Goal: Information Seeking & Learning: Learn about a topic

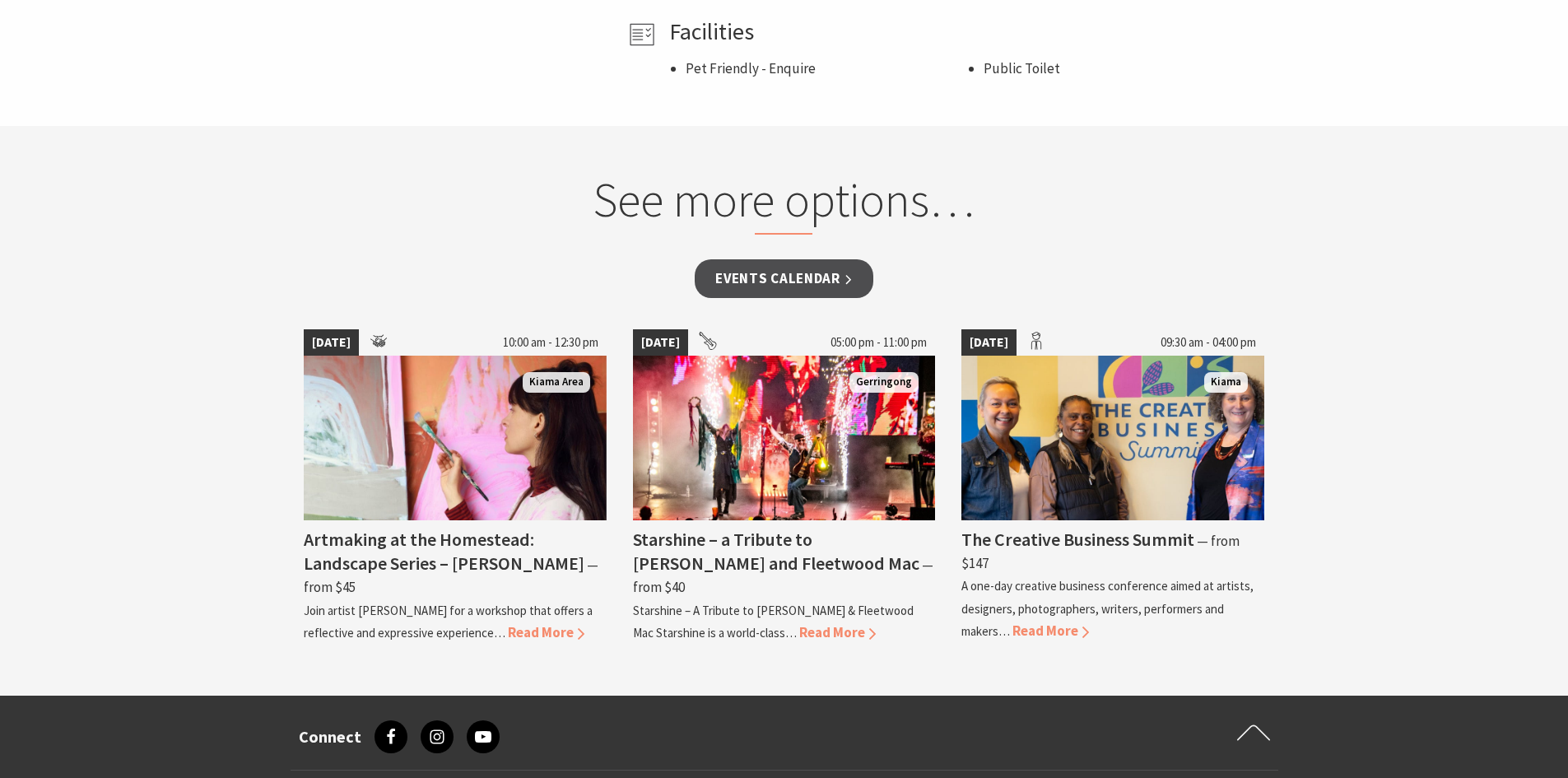
scroll to position [1236, 0]
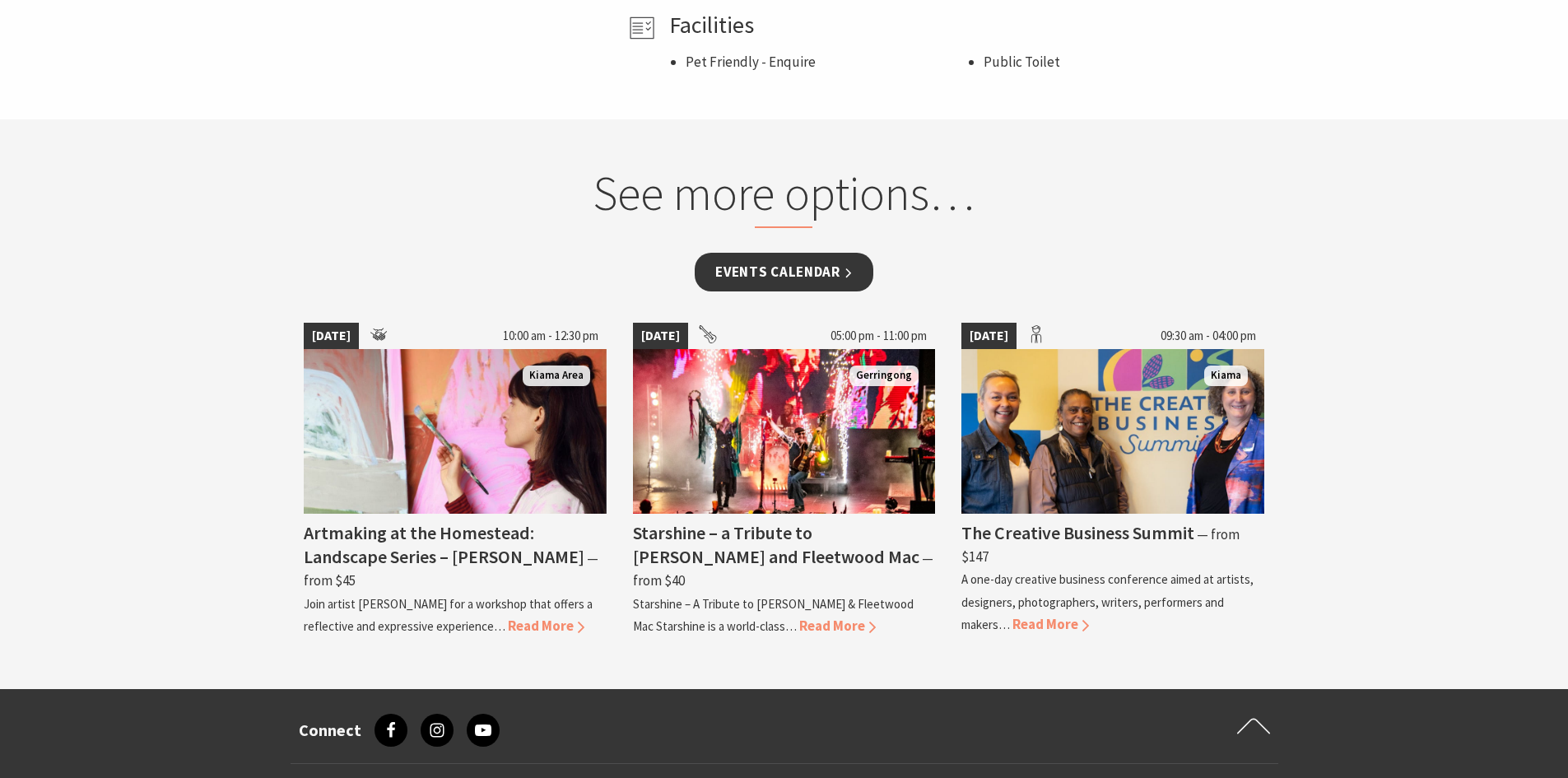
click at [853, 274] on link "Events Calendar" at bounding box center [784, 272] width 179 height 39
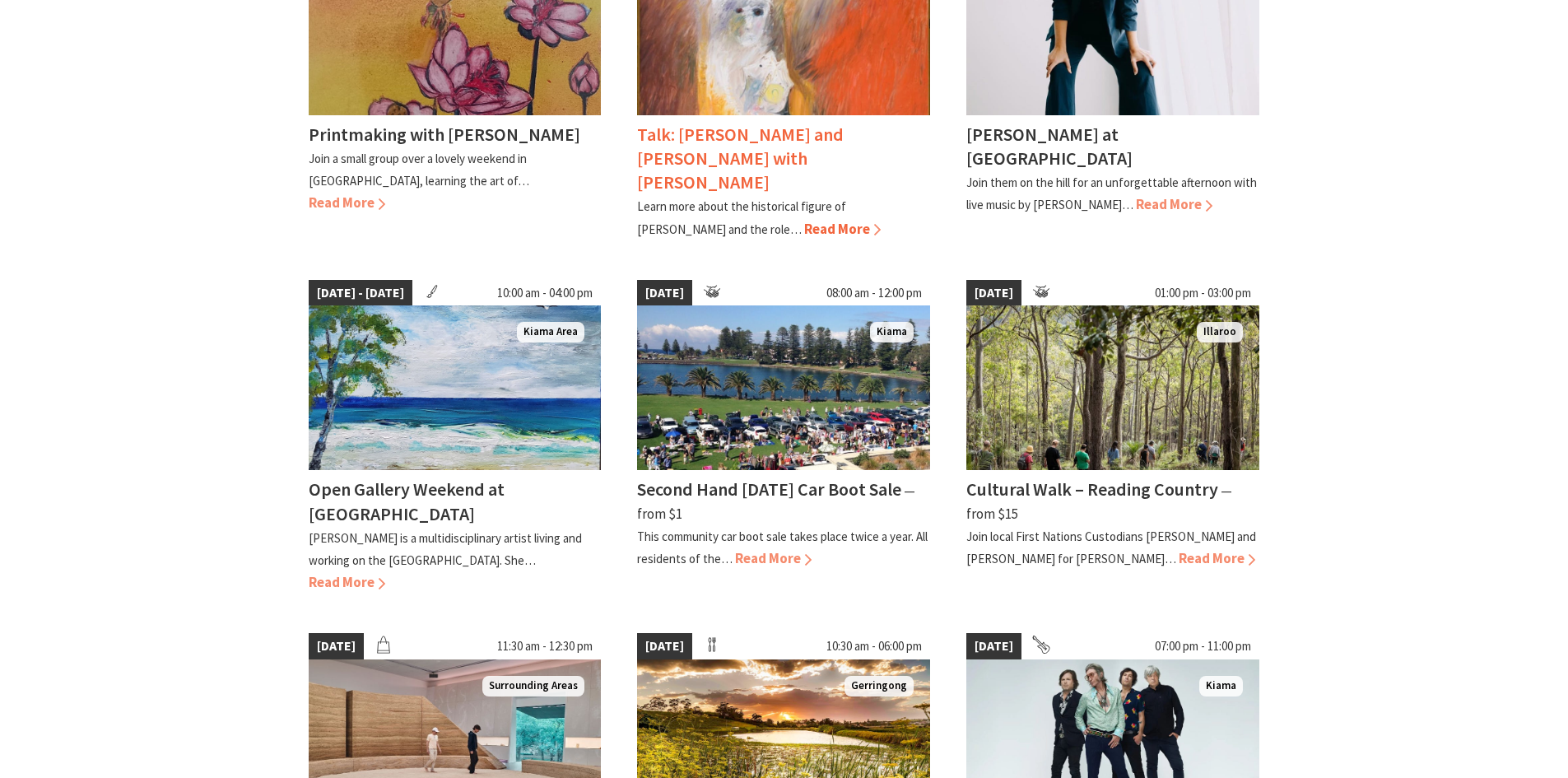
scroll to position [989, 0]
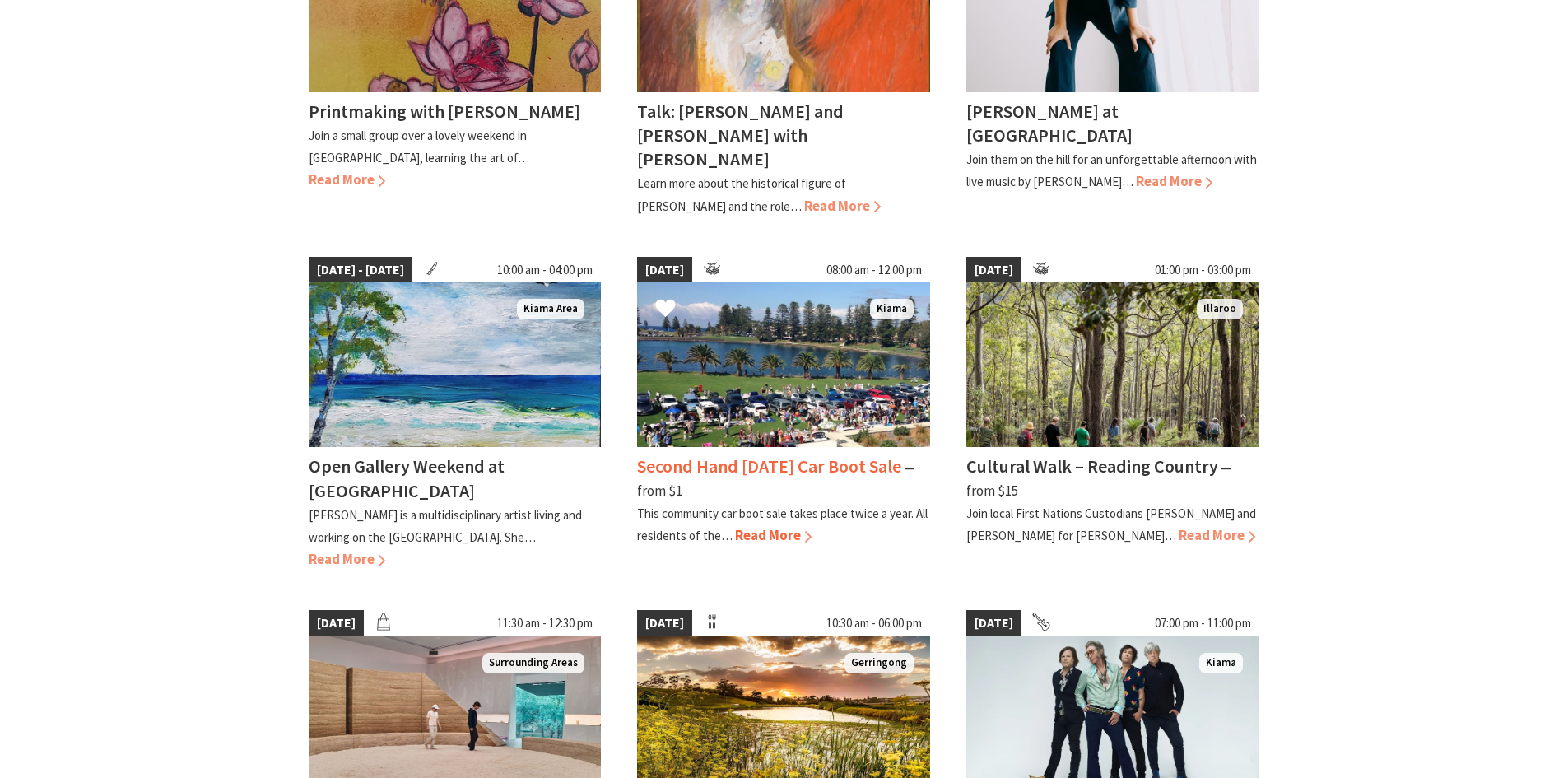
click at [731, 288] on img at bounding box center [784, 365] width 293 height 165
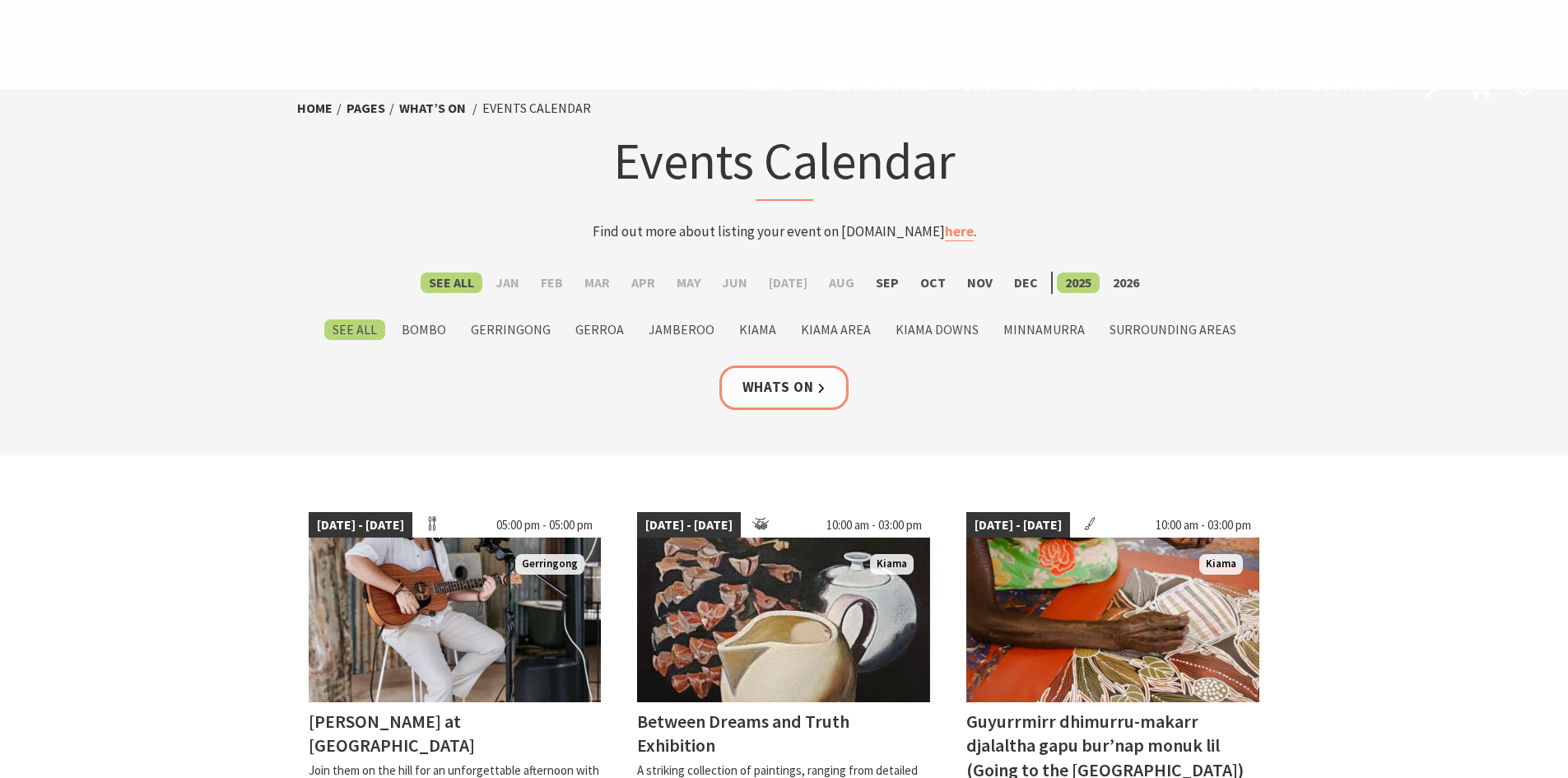
scroll to position [989, 0]
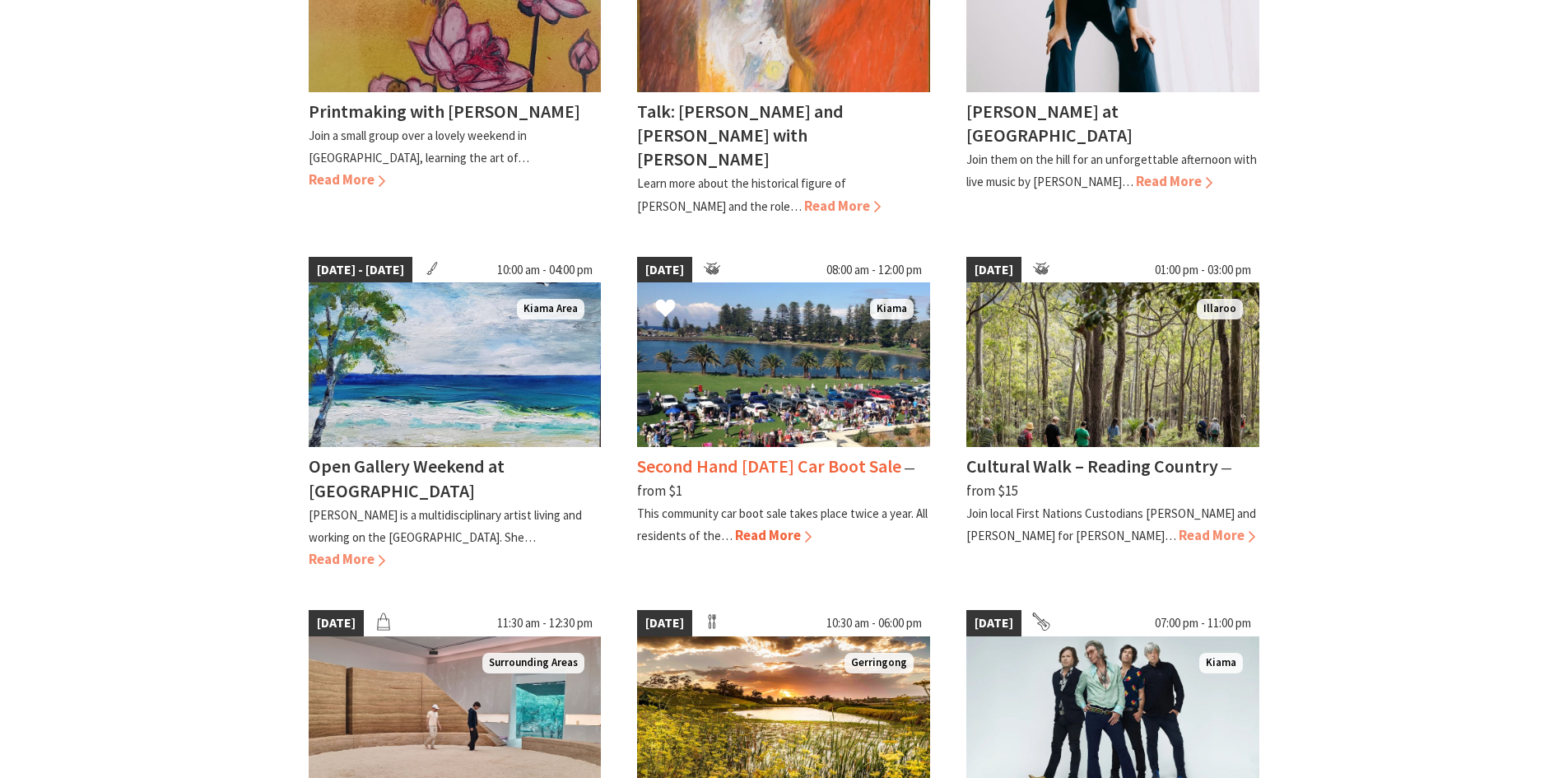
click at [784, 526] on span "Read More" at bounding box center [773, 535] width 77 height 18
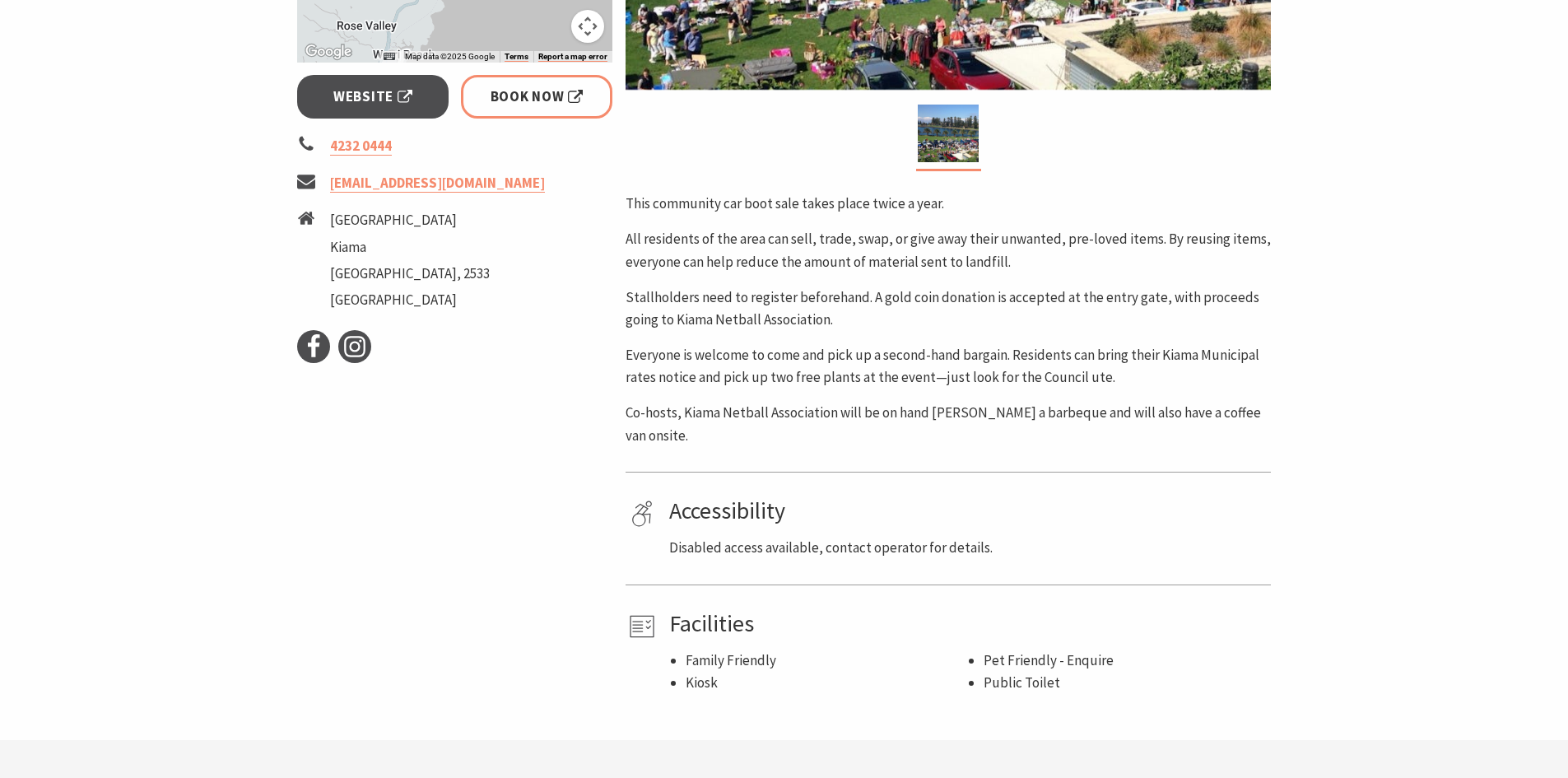
scroll to position [659, 0]
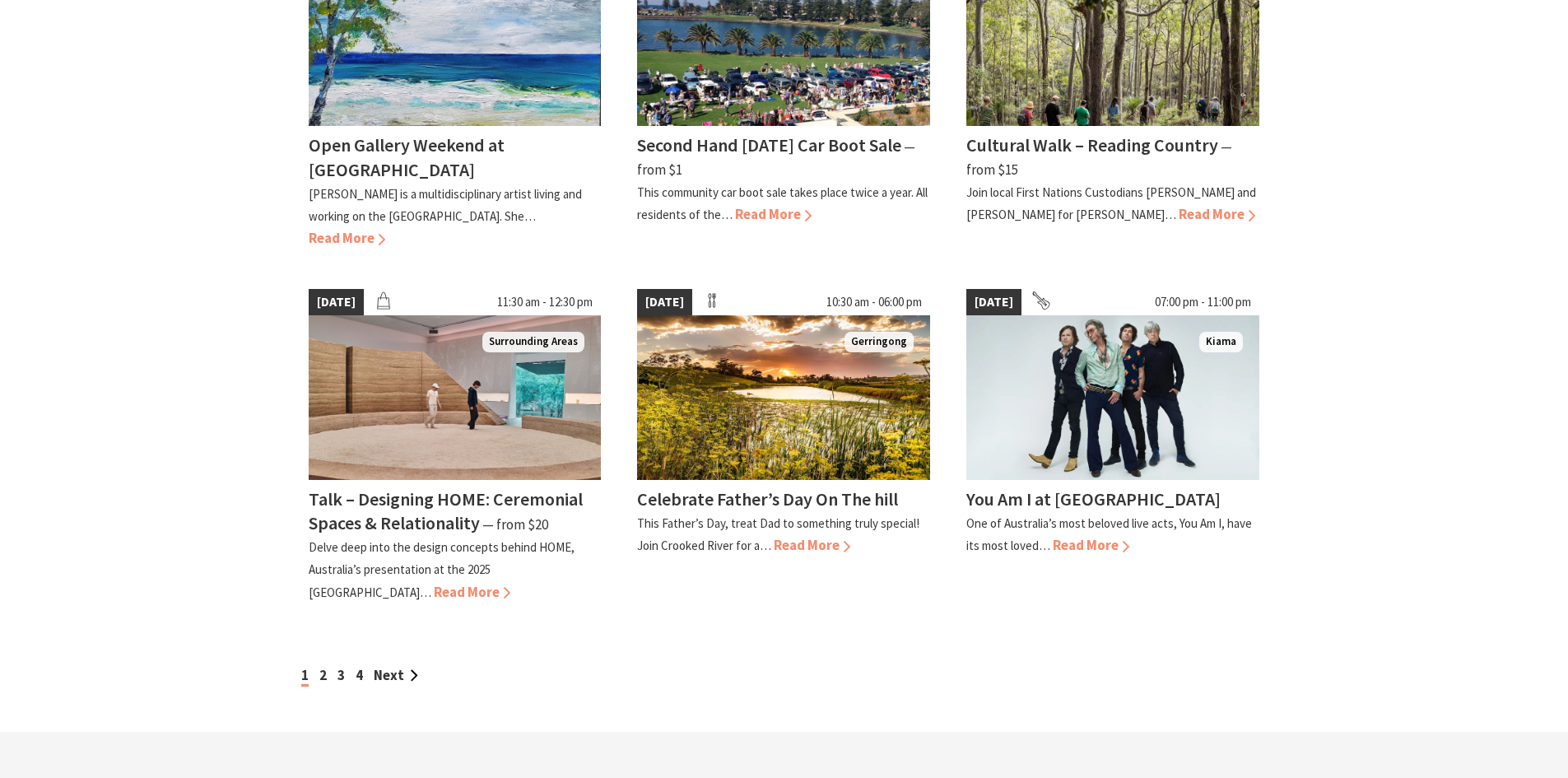
scroll to position [1318, 0]
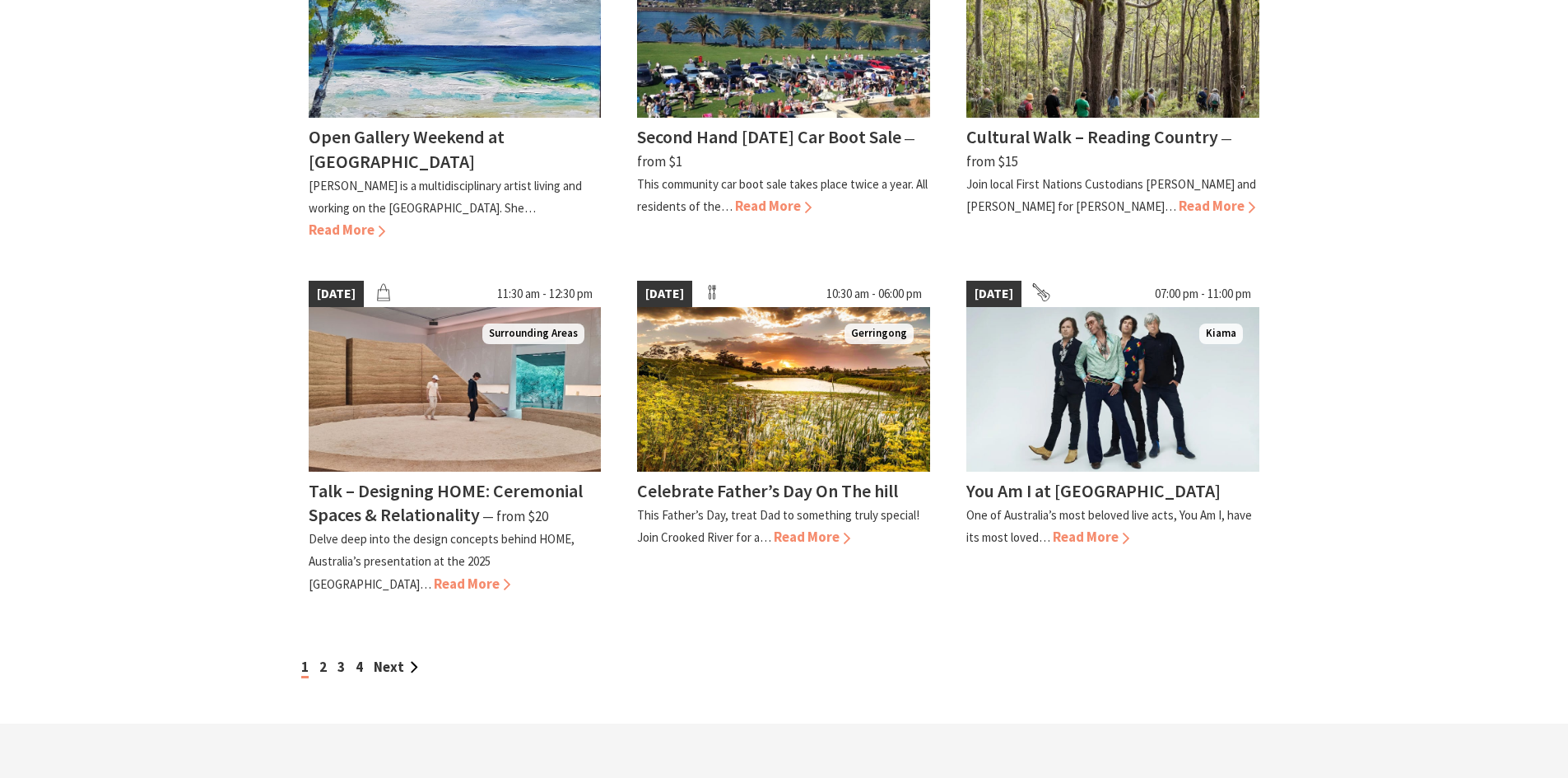
click at [318, 657] on div "1 2 3 4 Next" at bounding box center [784, 668] width 974 height 22
click at [321, 659] on link "2" at bounding box center [322, 668] width 7 height 18
